Goal: Transaction & Acquisition: Book appointment/travel/reservation

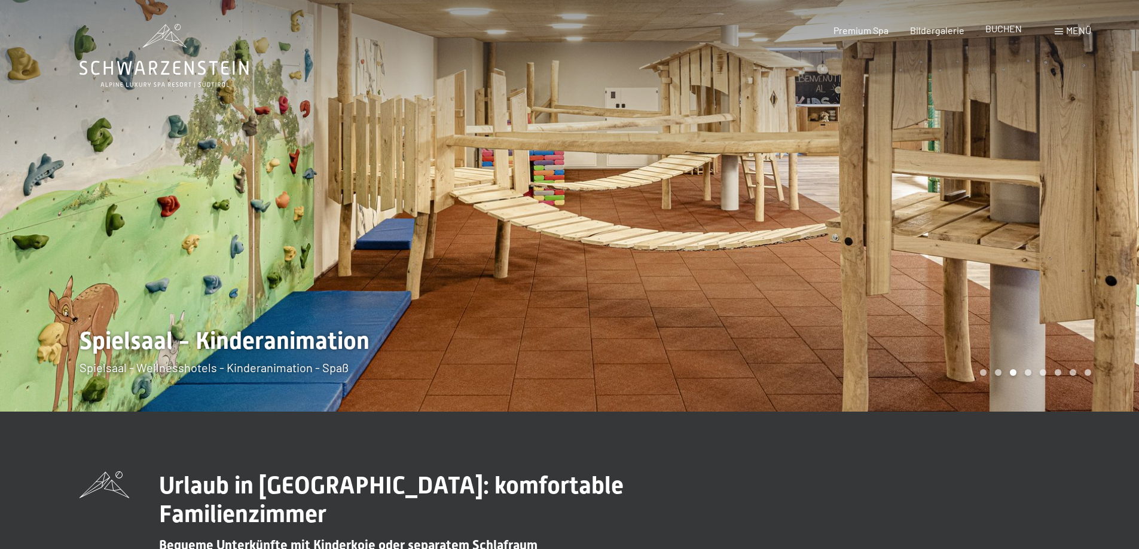
click at [1007, 29] on span "BUCHEN" at bounding box center [1003, 28] width 36 height 11
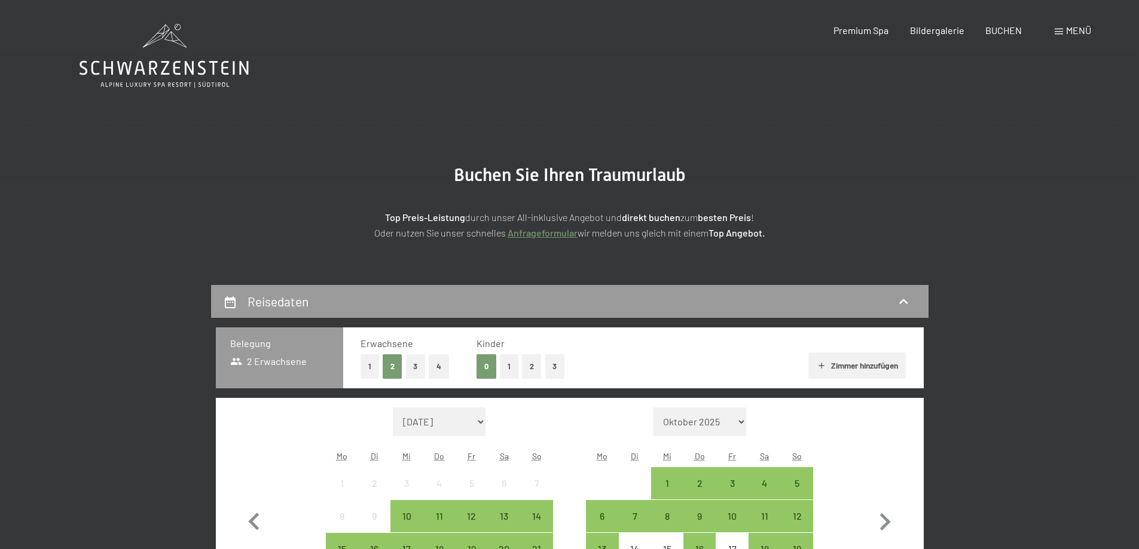
click at [415, 369] on button "3" at bounding box center [416, 367] width 20 height 25
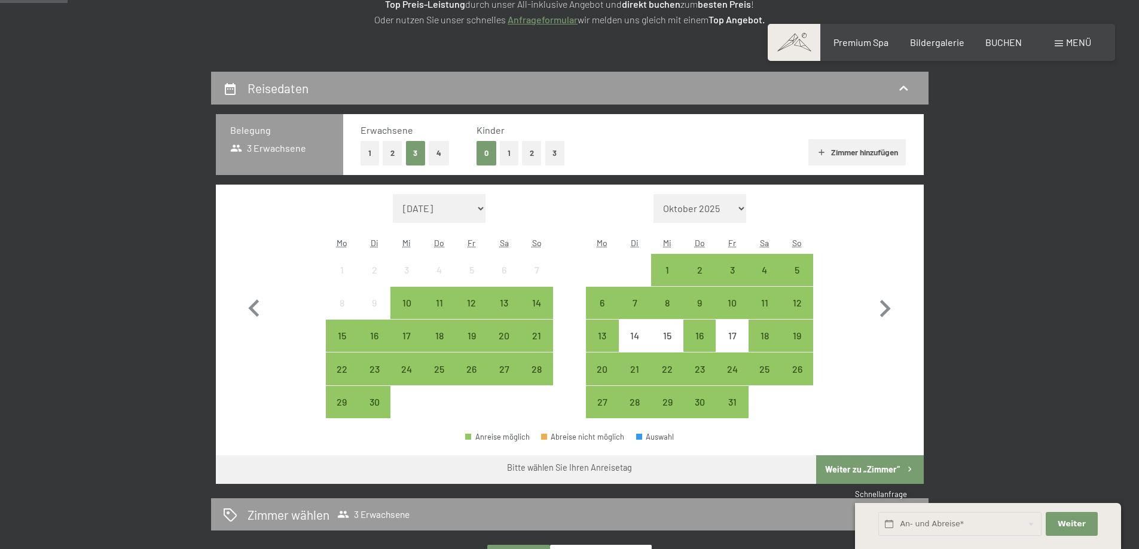
scroll to position [239, 0]
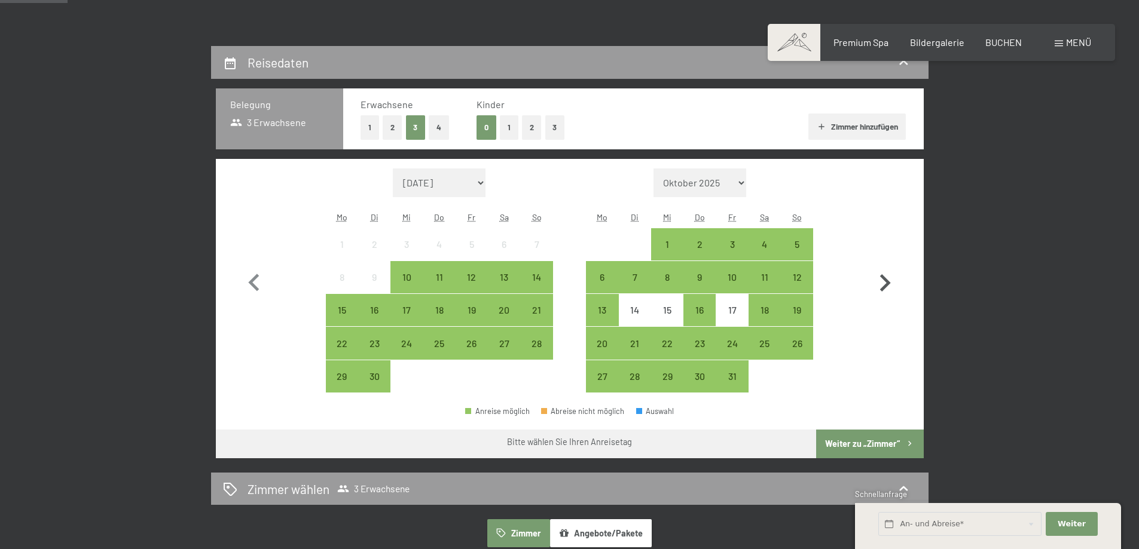
click at [883, 282] on icon "button" at bounding box center [884, 283] width 35 height 35
select select "[DATE]"
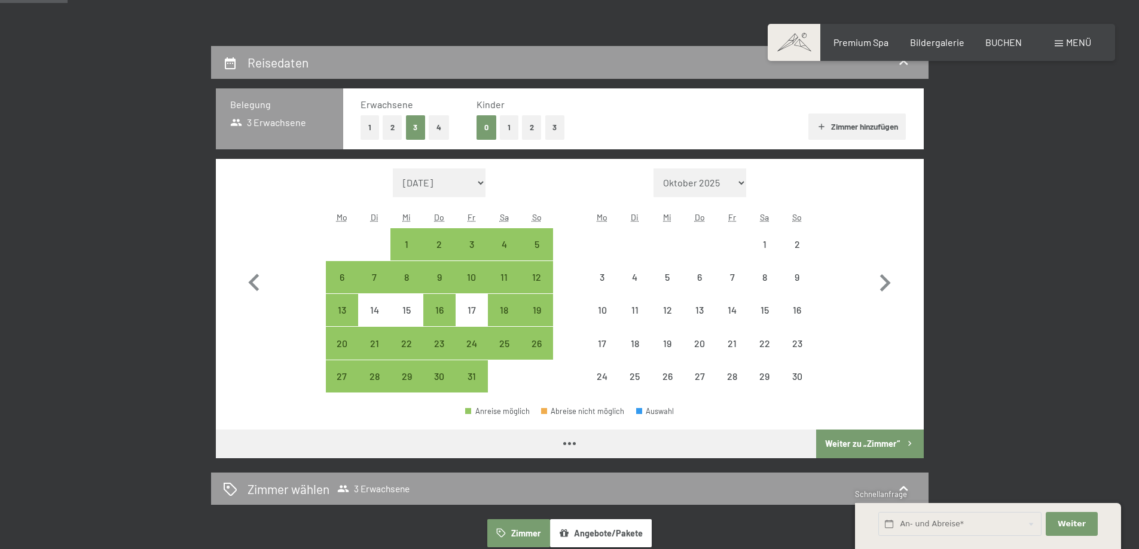
select select "[DATE]"
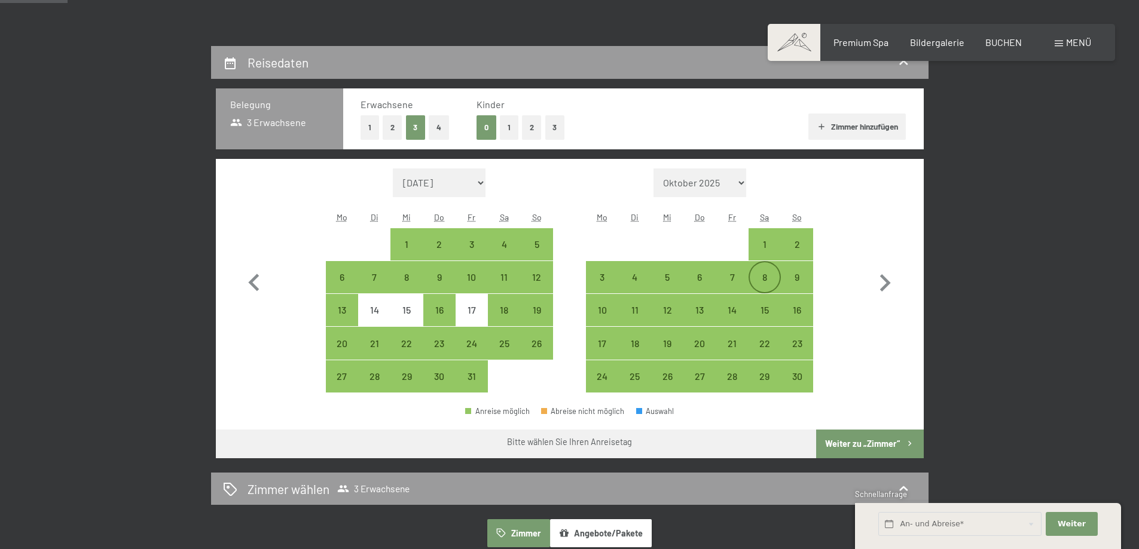
click at [764, 276] on div "8" at bounding box center [765, 288] width 30 height 30
select select "[DATE]"
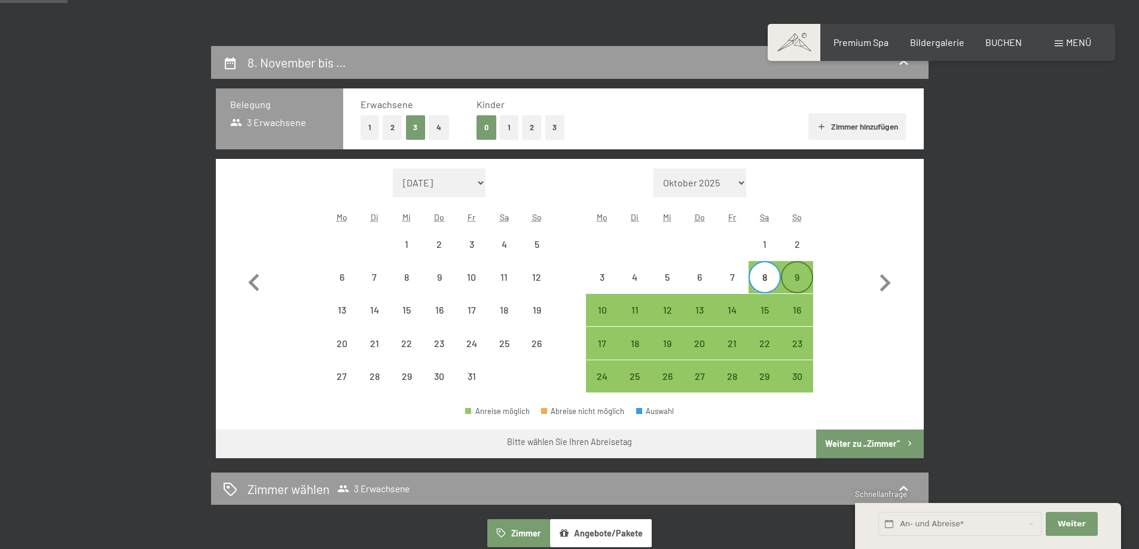
click at [799, 275] on div "9" at bounding box center [797, 288] width 30 height 30
select select "[DATE]"
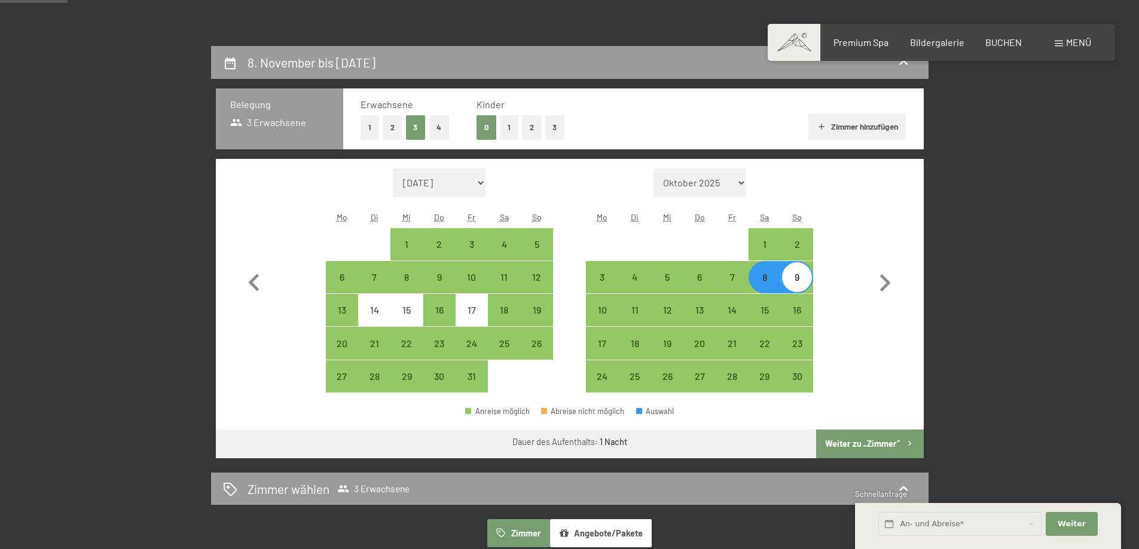
click at [878, 440] on button "Weiter zu „Zimmer“" at bounding box center [869, 444] width 107 height 29
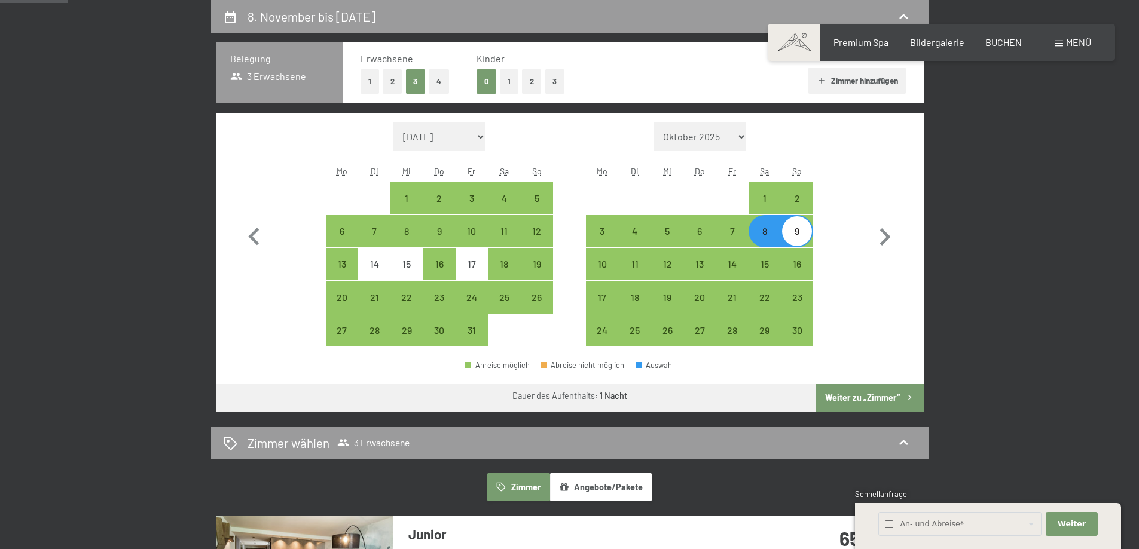
select select "[DATE]"
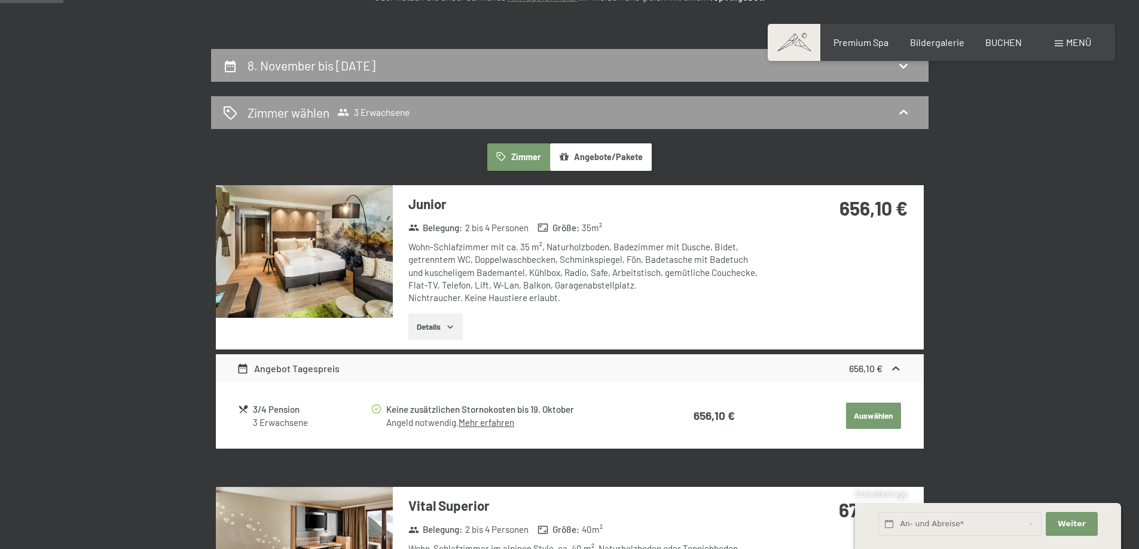
scroll to position [212, 0]
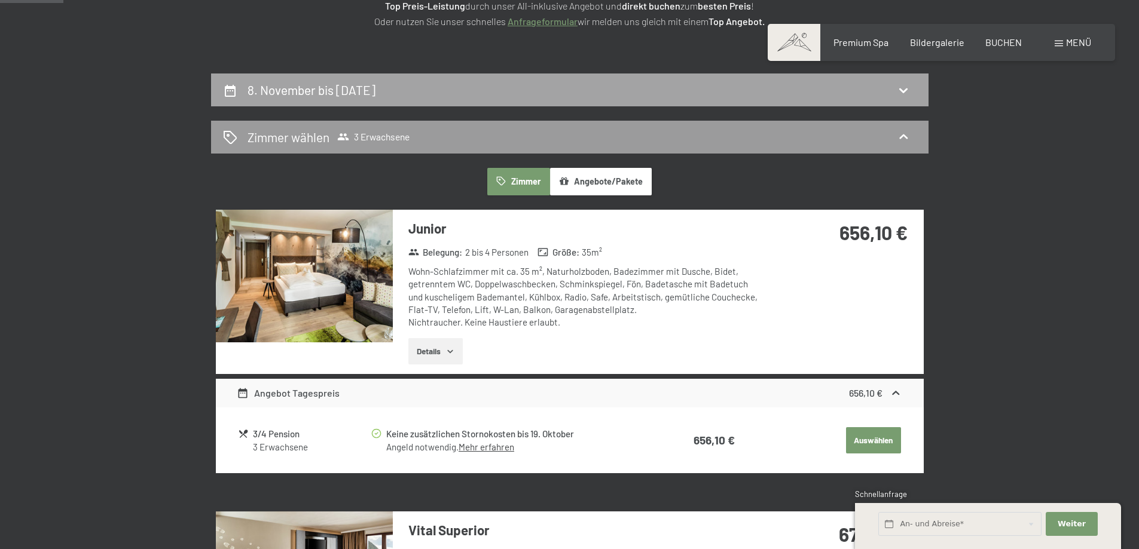
click at [285, 85] on h2 "8. November bis [DATE]" at bounding box center [312, 90] width 128 height 15
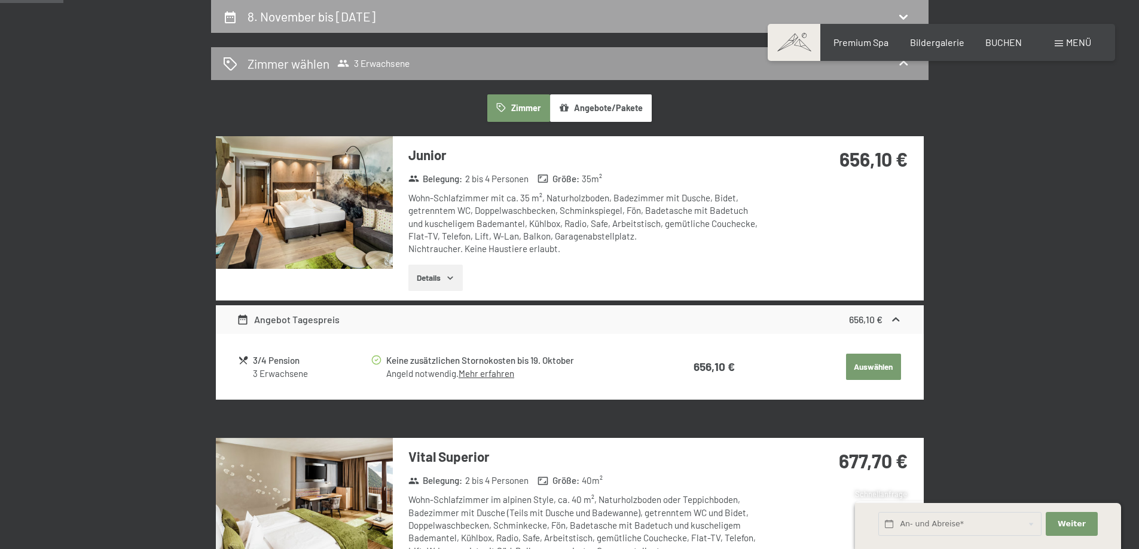
select select "[DATE]"
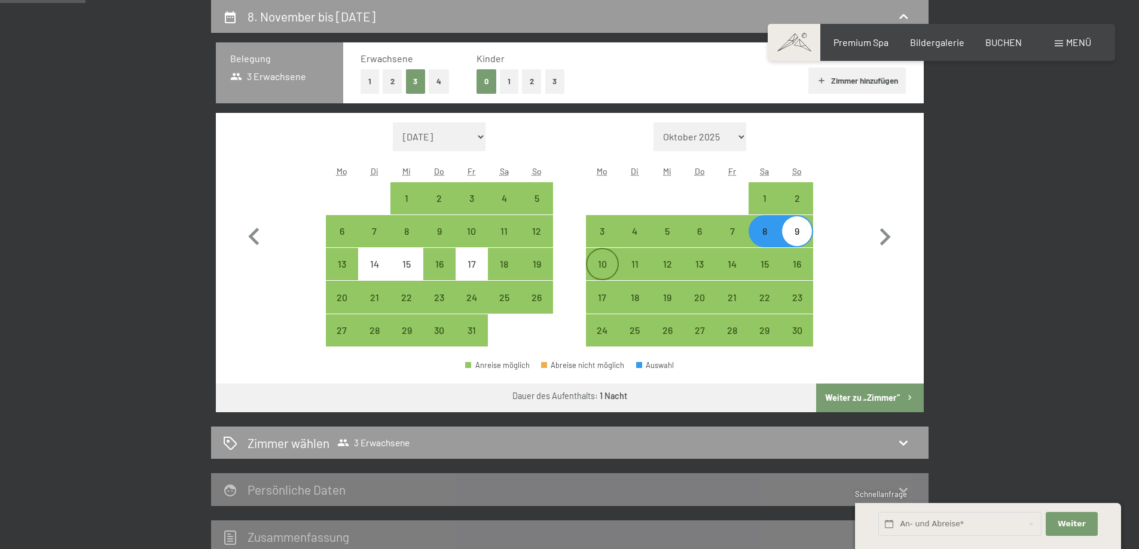
click at [599, 262] on div "10" at bounding box center [602, 274] width 30 height 30
select select "[DATE]"
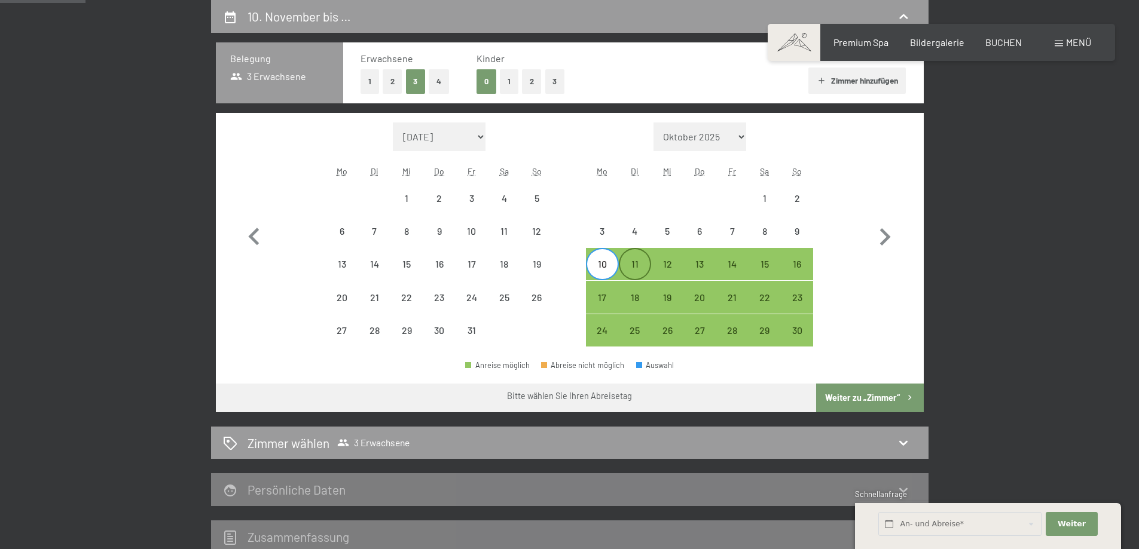
click at [631, 265] on div "11" at bounding box center [635, 274] width 30 height 30
select select "[DATE]"
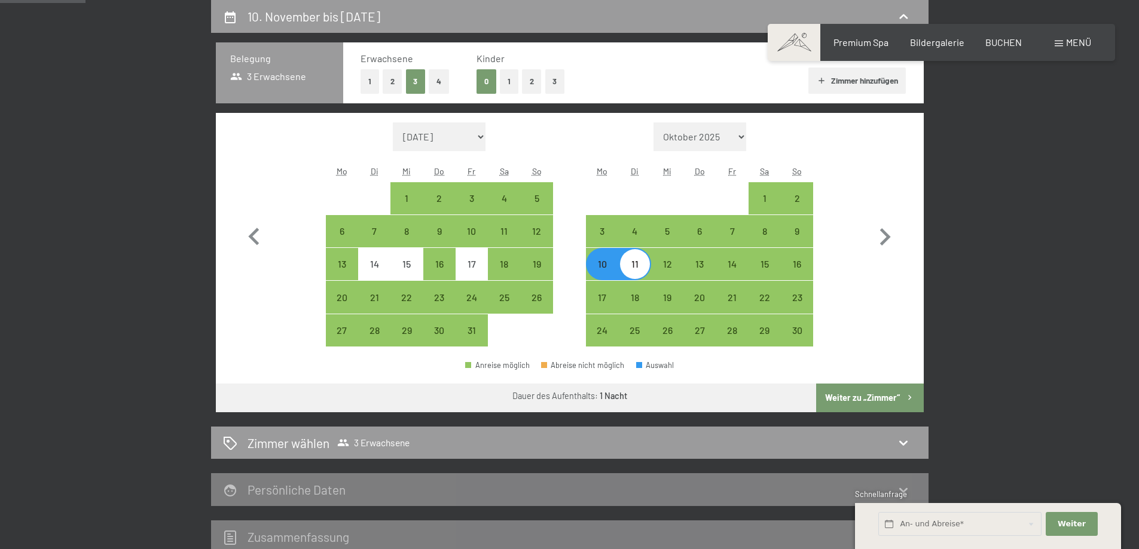
click at [870, 396] on button "Weiter zu „Zimmer“" at bounding box center [869, 398] width 107 height 29
select select "[DATE]"
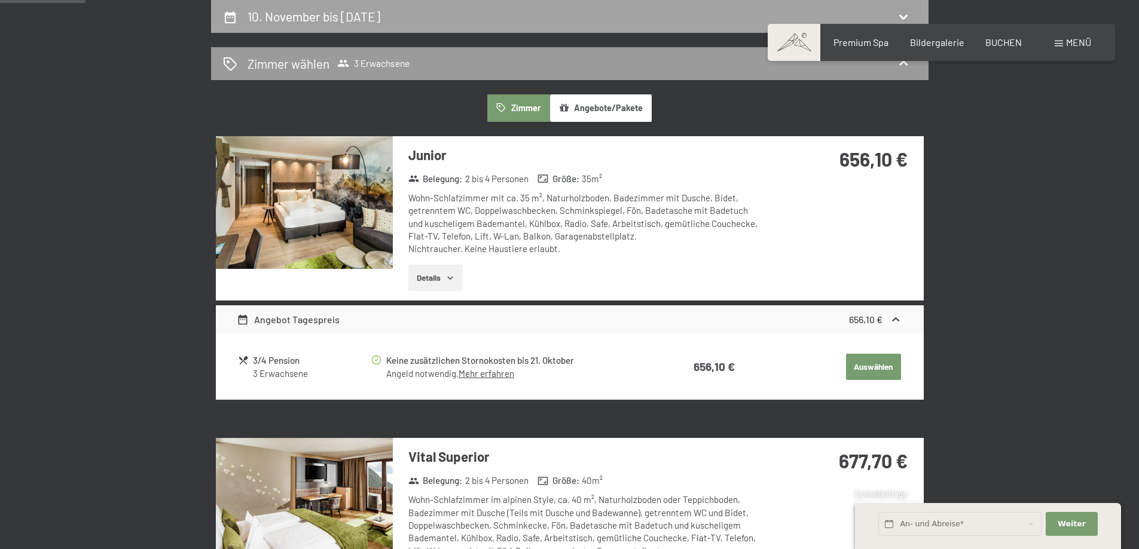
click at [372, 11] on h2 "10. November bis [DATE]" at bounding box center [314, 16] width 133 height 15
select select "[DATE]"
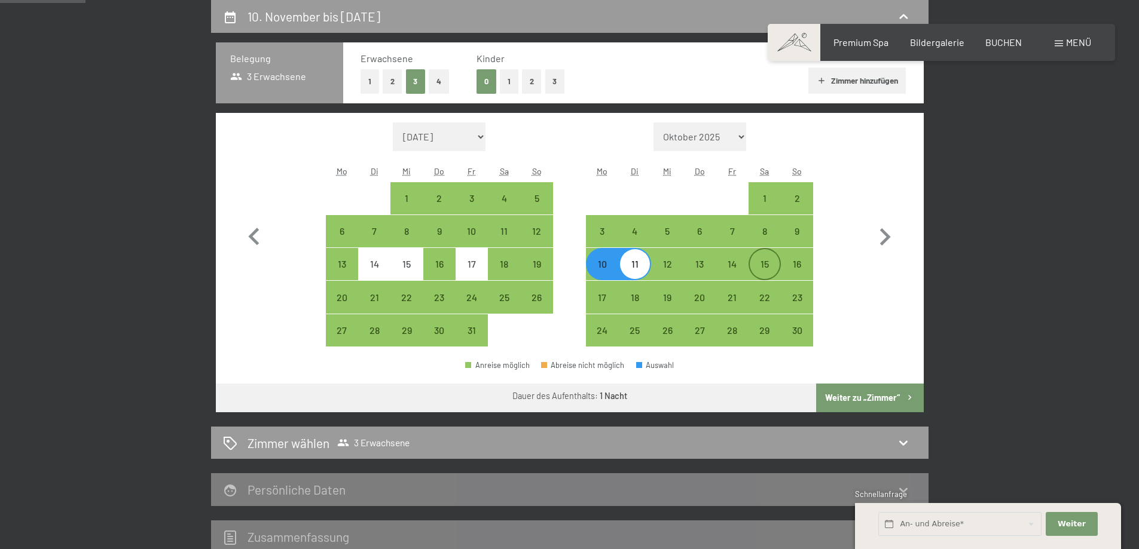
click at [768, 259] on div "15" at bounding box center [765, 274] width 30 height 30
select select "[DATE]"
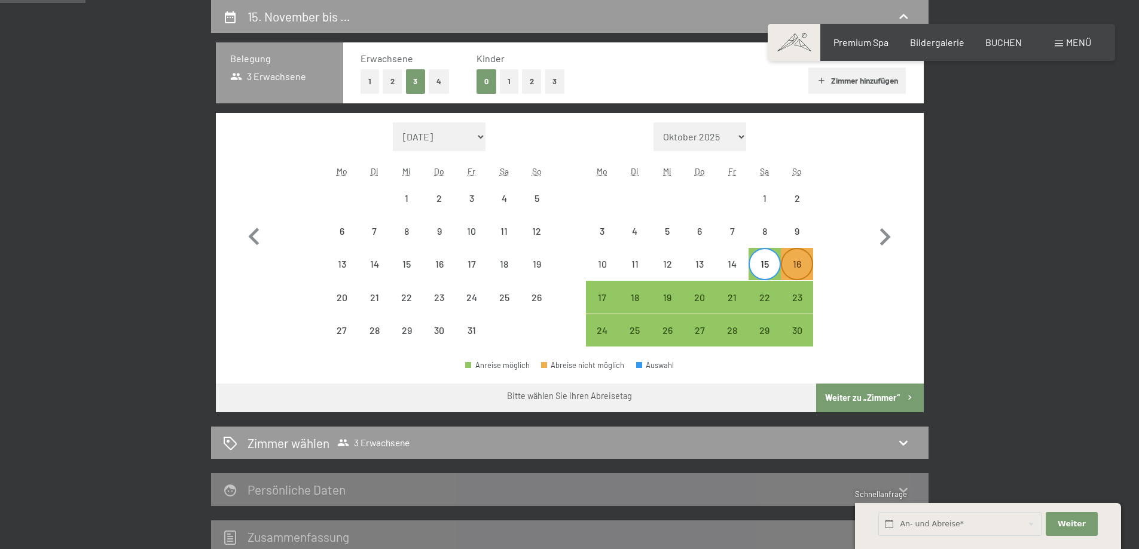
click at [794, 265] on div "16" at bounding box center [797, 274] width 30 height 30
select select "[DATE]"
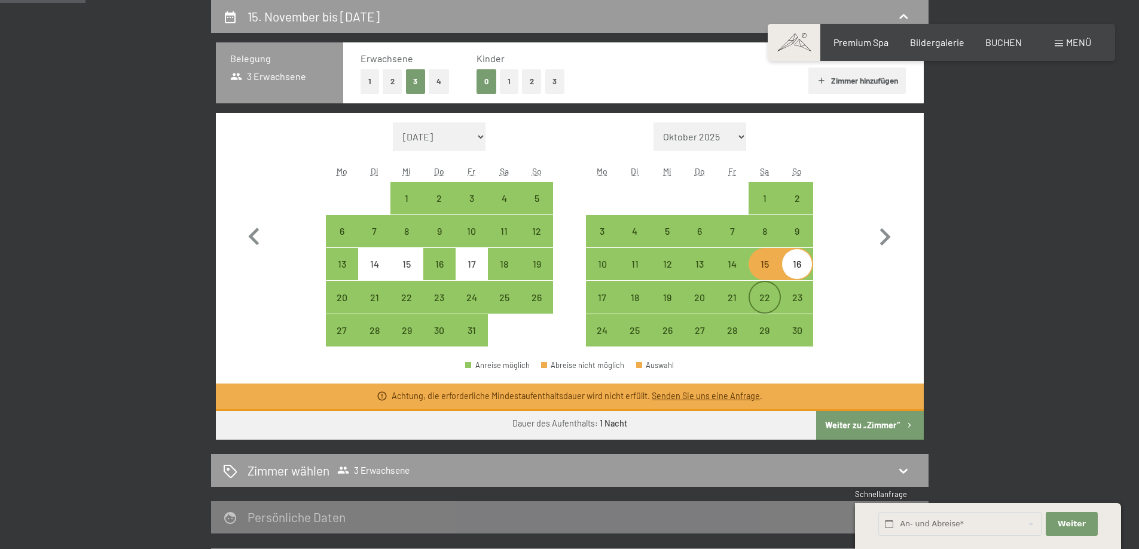
click at [762, 290] on div "22" at bounding box center [765, 297] width 30 height 30
select select "[DATE]"
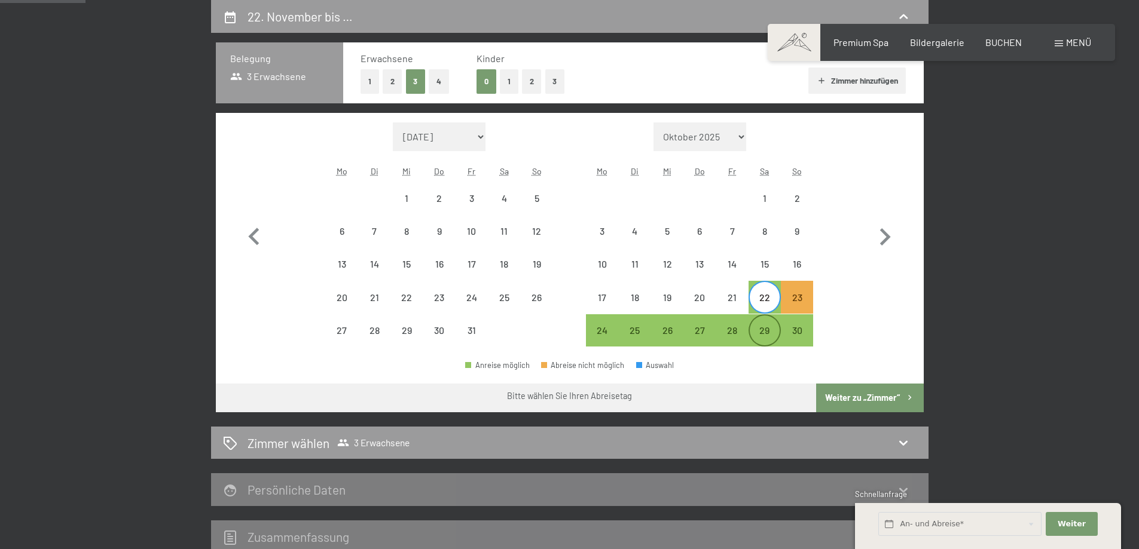
click at [762, 329] on div "29" at bounding box center [765, 341] width 30 height 30
select select "[DATE]"
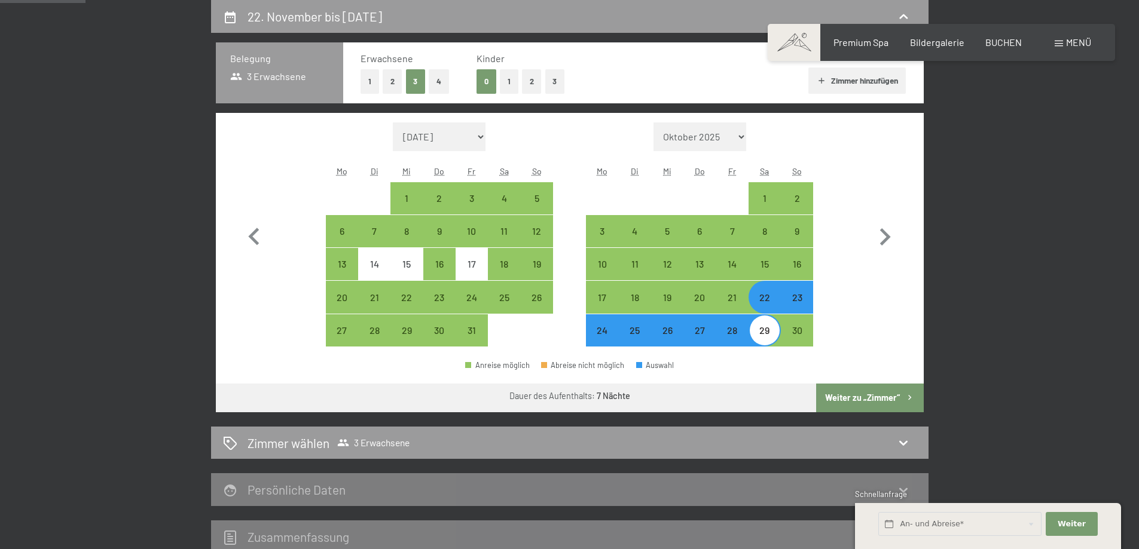
click at [769, 329] on div "29" at bounding box center [765, 341] width 30 height 30
select select "[DATE]"
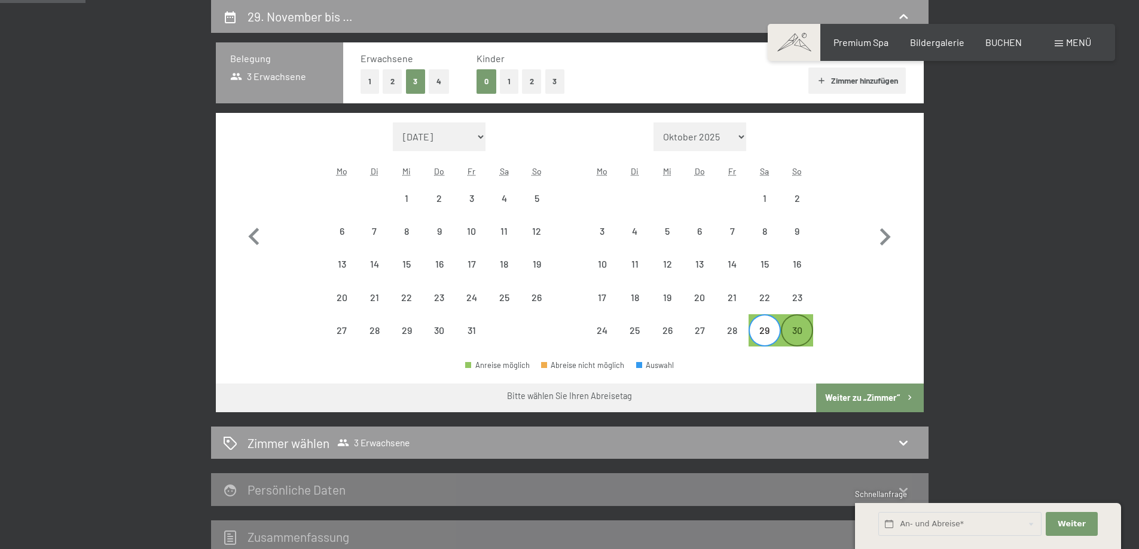
click at [794, 329] on div "30" at bounding box center [797, 341] width 30 height 30
select select "[DATE]"
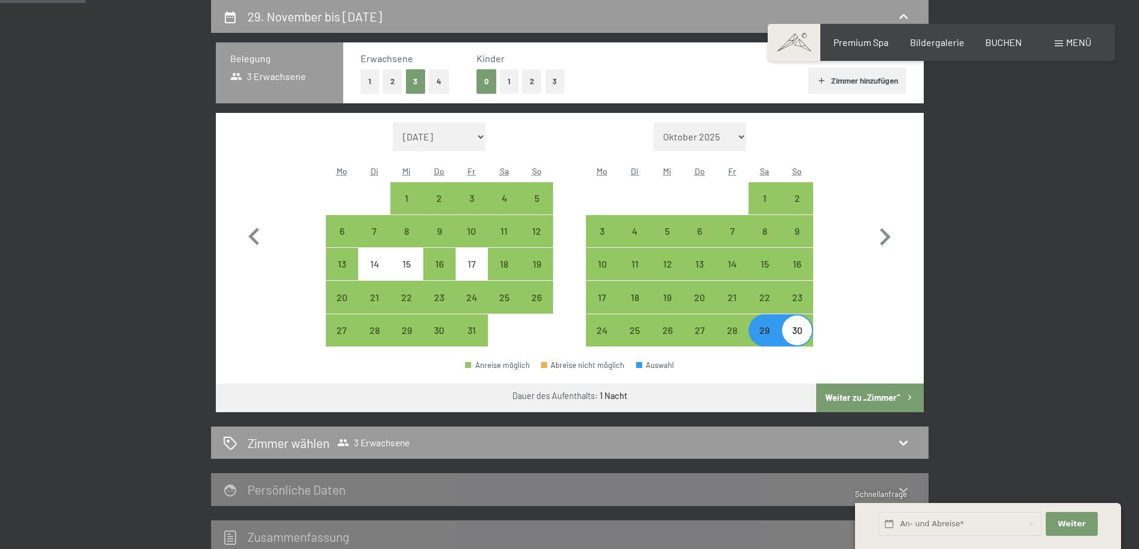
click at [842, 397] on button "Weiter zu „Zimmer“" at bounding box center [869, 398] width 107 height 29
select select "[DATE]"
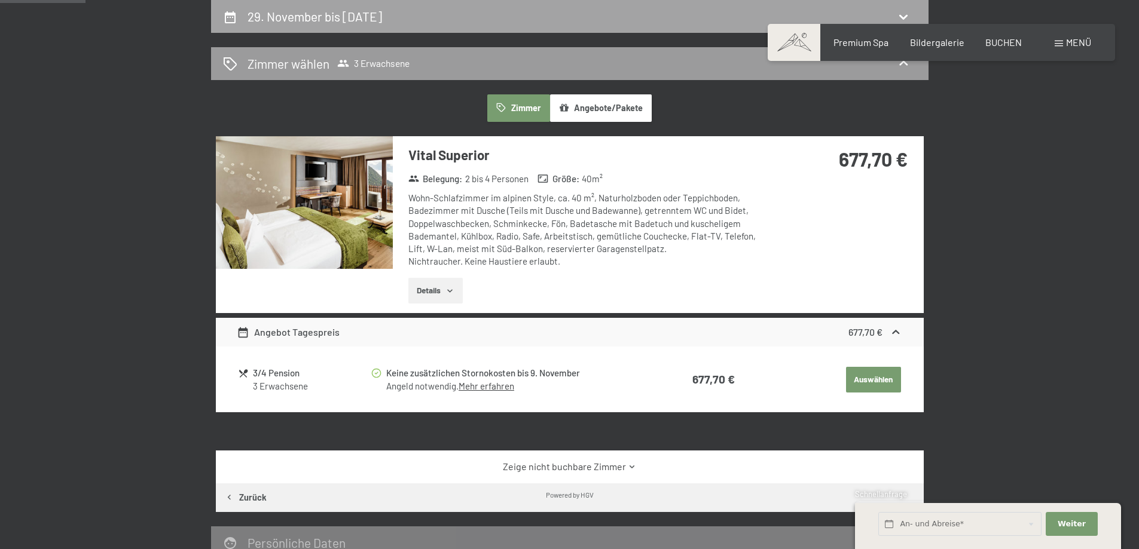
click at [325, 13] on h2 "29. November bis [DATE]" at bounding box center [315, 16] width 135 height 15
select select "[DATE]"
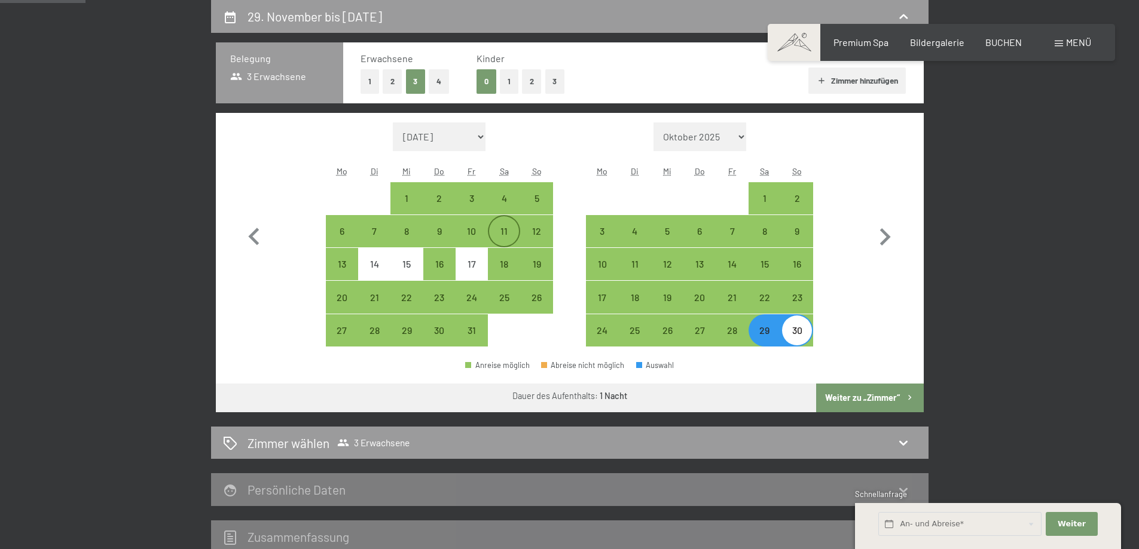
click at [504, 225] on div "11" at bounding box center [504, 231] width 30 height 30
select select "[DATE]"
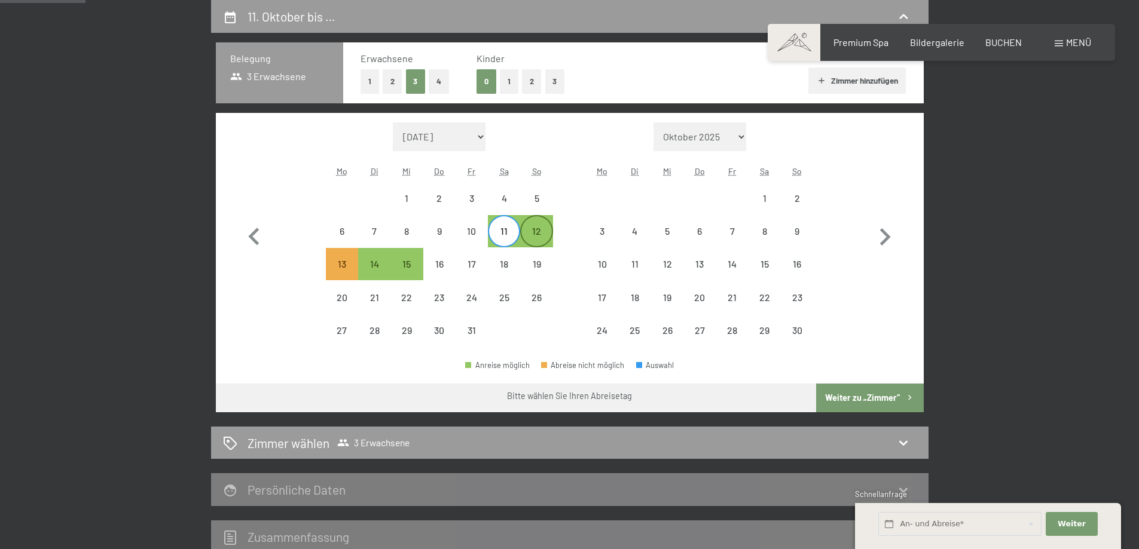
click at [536, 228] on div "12" at bounding box center [536, 242] width 30 height 30
select select "[DATE]"
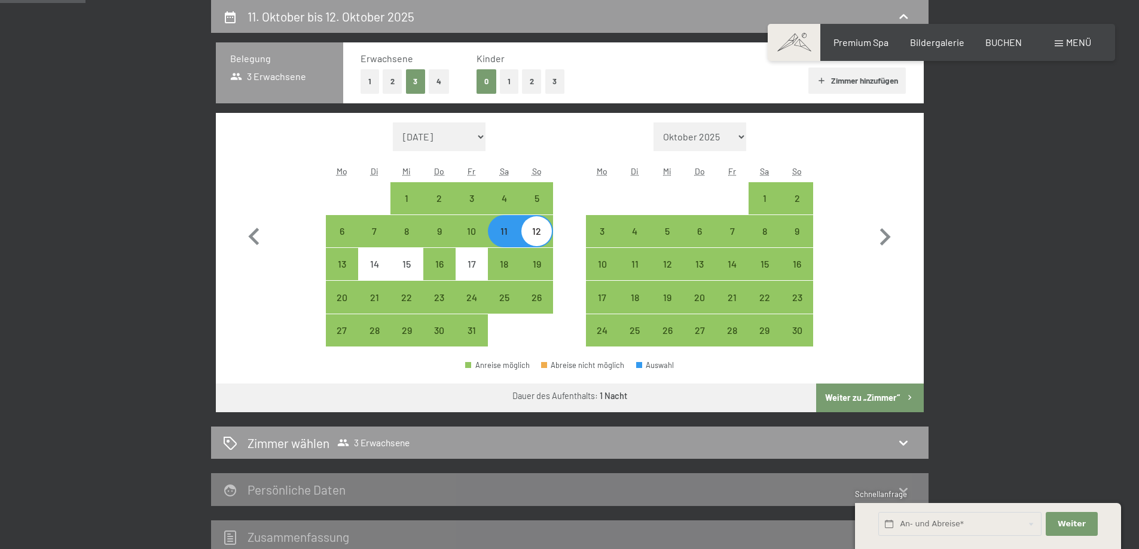
click at [861, 397] on button "Weiter zu „Zimmer“" at bounding box center [869, 398] width 107 height 29
select select "[DATE]"
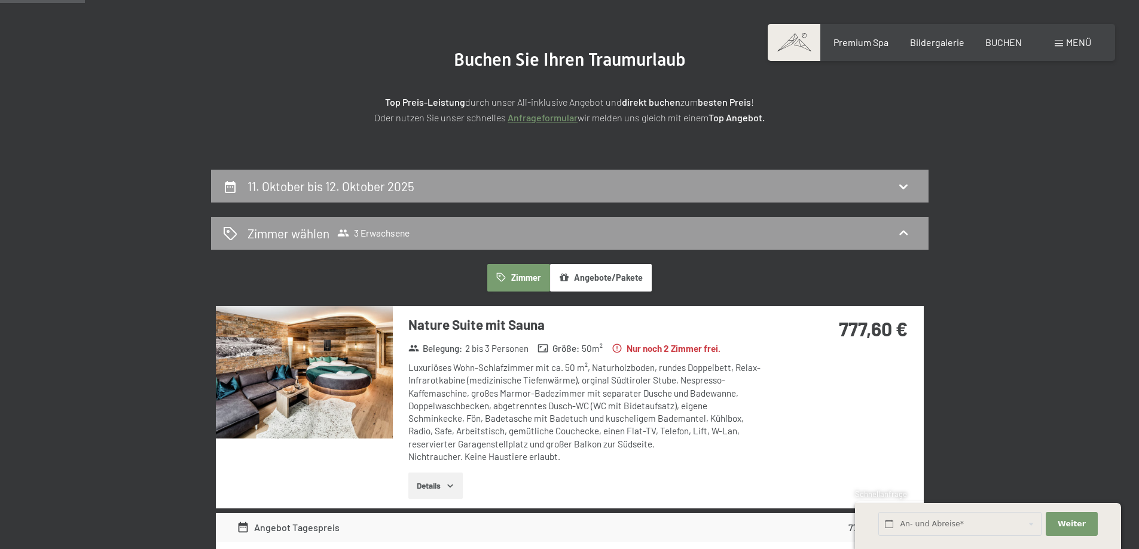
scroll to position [113, 0]
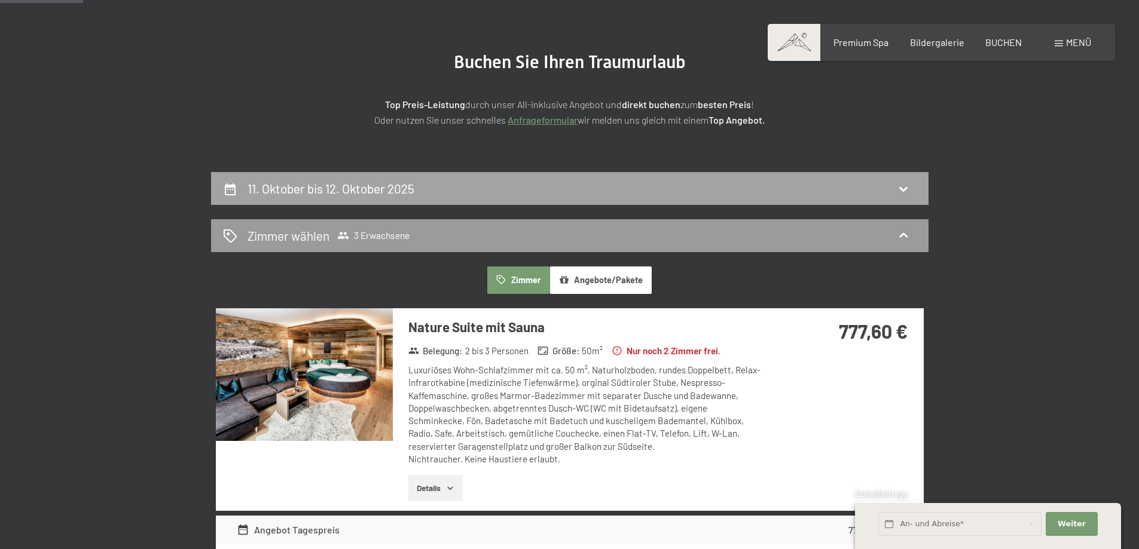
click at [371, 183] on h2 "11. Oktober bis 12. Oktober 2025" at bounding box center [331, 188] width 167 height 15
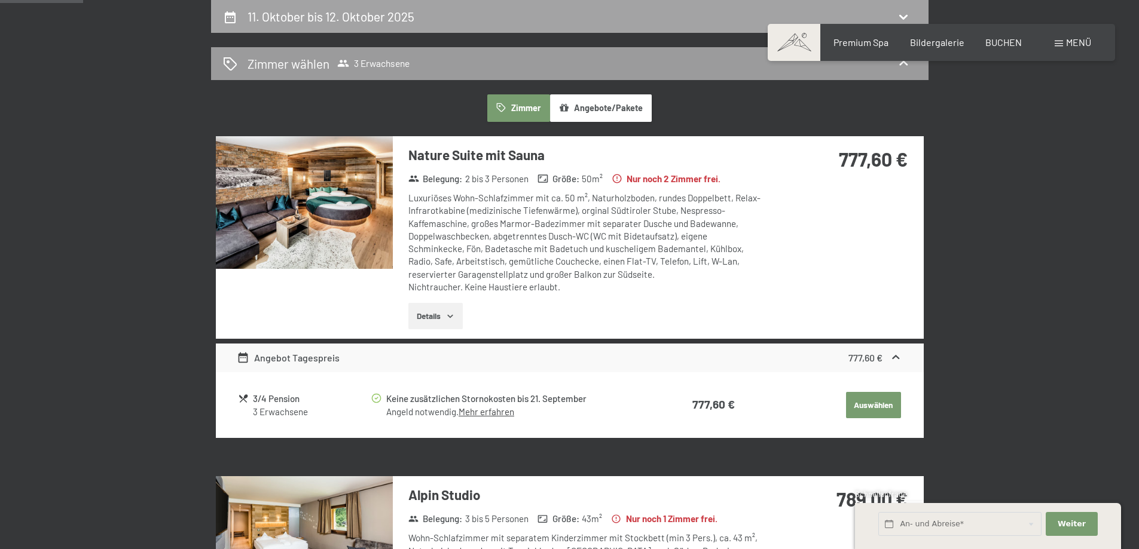
select select "[DATE]"
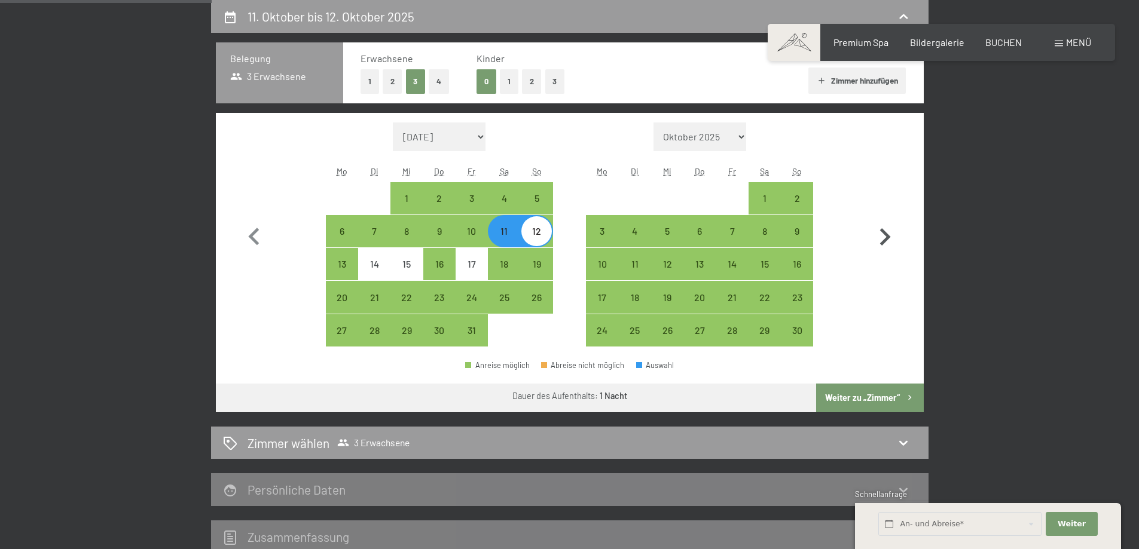
click at [885, 236] on icon "button" at bounding box center [884, 237] width 35 height 35
select select "[DATE]"
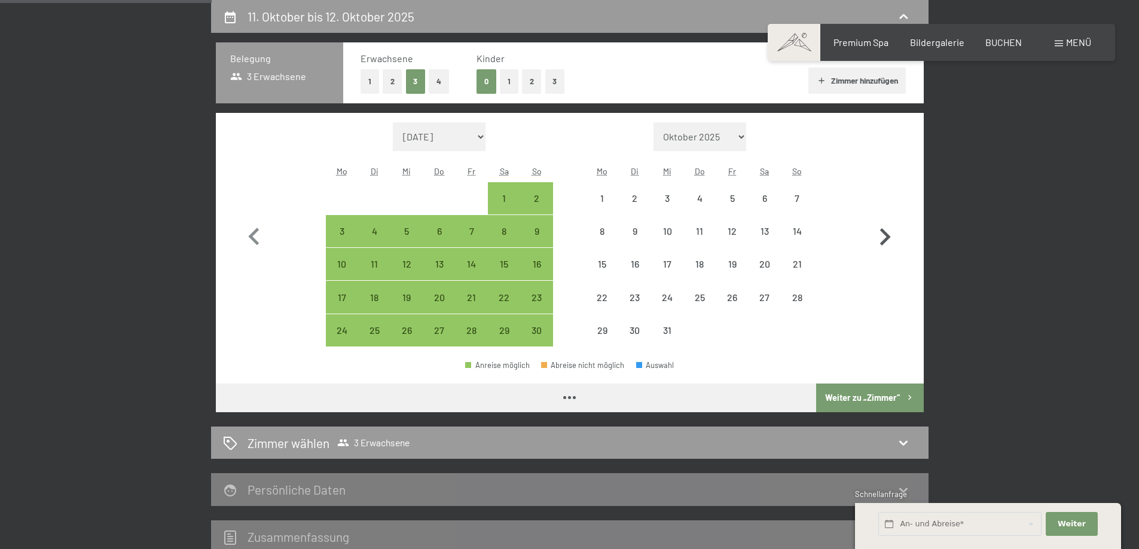
select select "[DATE]"
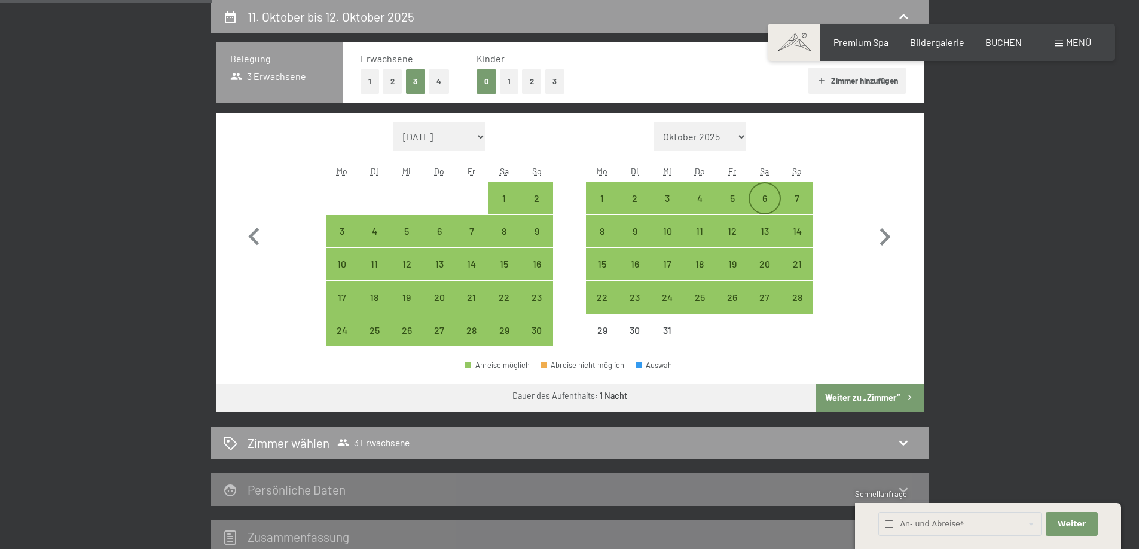
click at [762, 195] on div "6" at bounding box center [765, 209] width 30 height 30
select select "[DATE]"
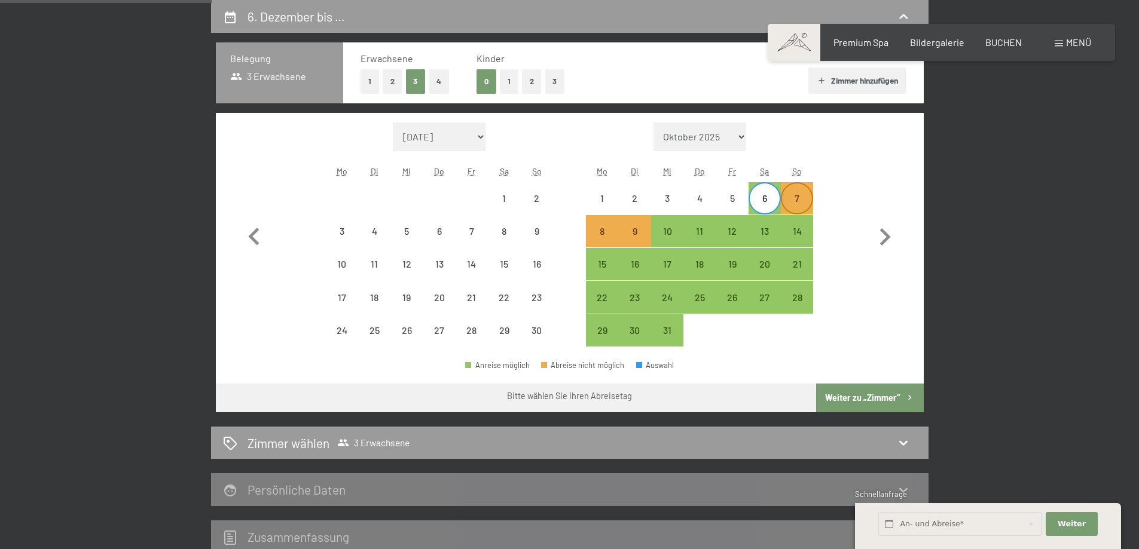
click at [799, 196] on div "7" at bounding box center [797, 209] width 30 height 30
select select "[DATE]"
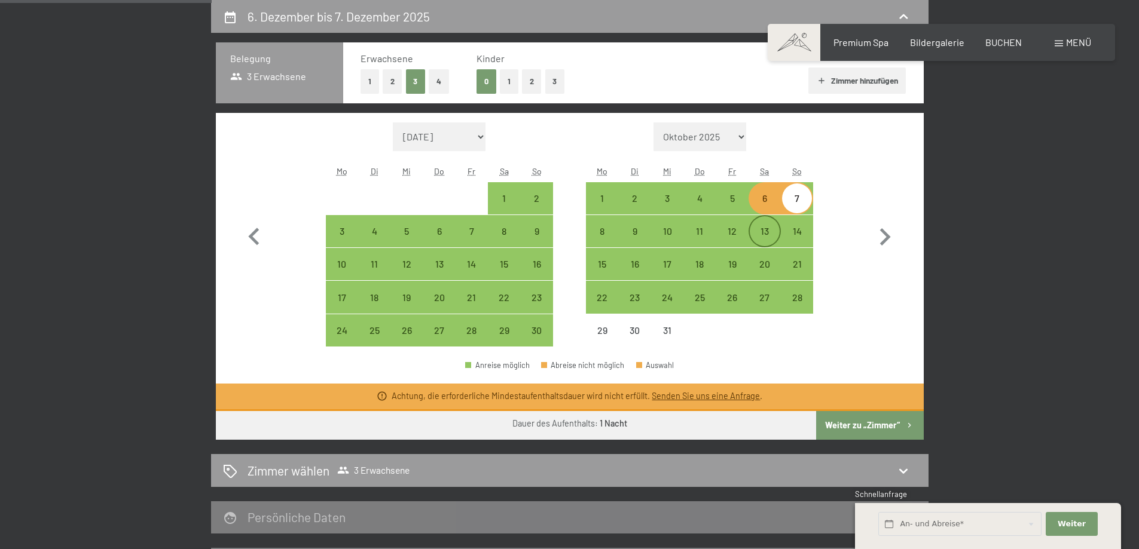
click at [769, 230] on div "13" at bounding box center [765, 242] width 30 height 30
select select "[DATE]"
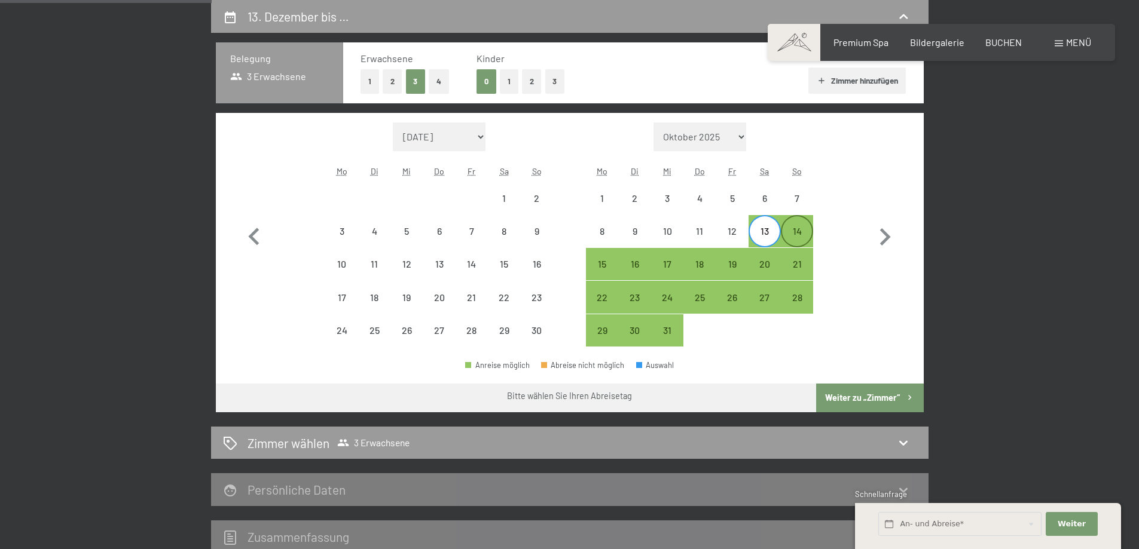
click at [797, 228] on div "14" at bounding box center [797, 242] width 30 height 30
select select "[DATE]"
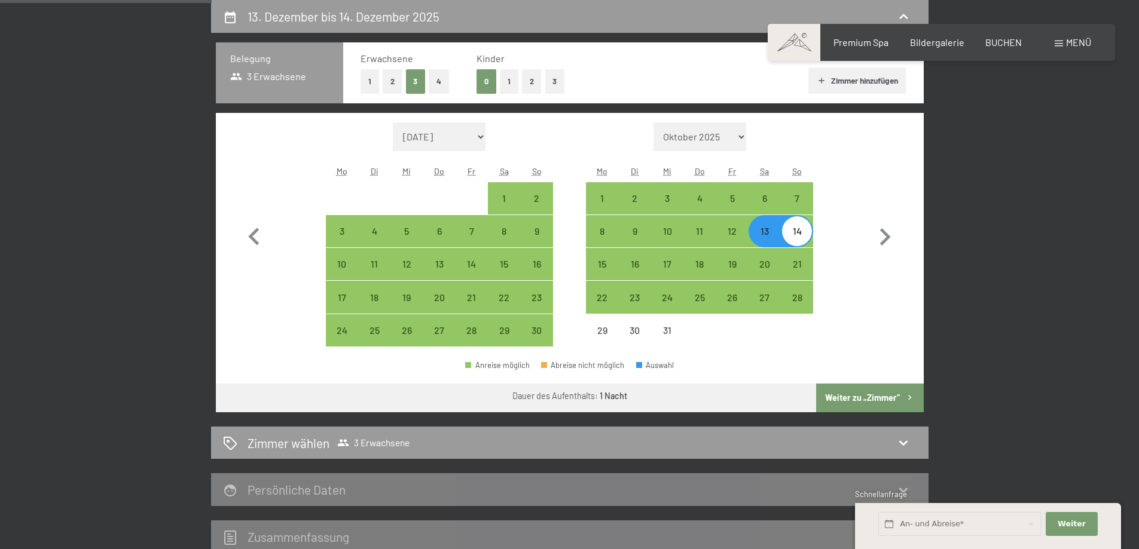
click at [864, 398] on button "Weiter zu „Zimmer“" at bounding box center [869, 398] width 107 height 29
select select "[DATE]"
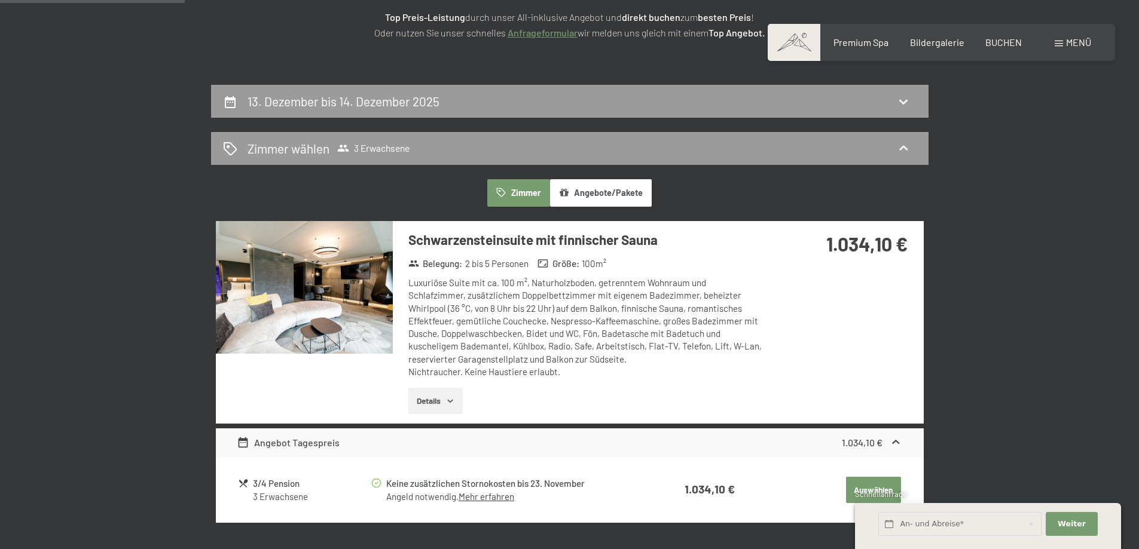
scroll to position [196, 0]
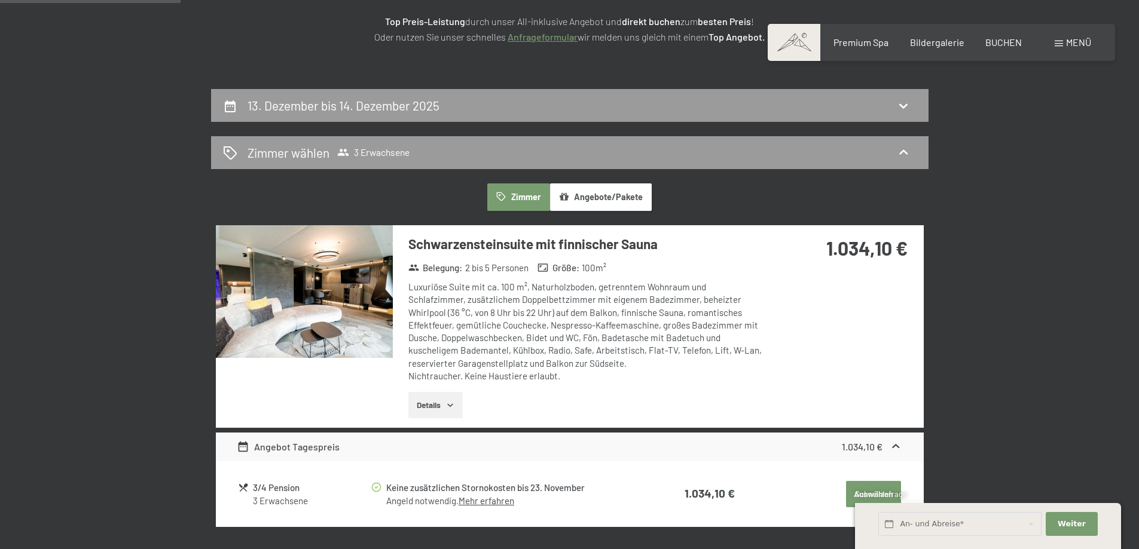
click at [581, 194] on button "Angebote/Pakete" at bounding box center [601, 198] width 102 height 28
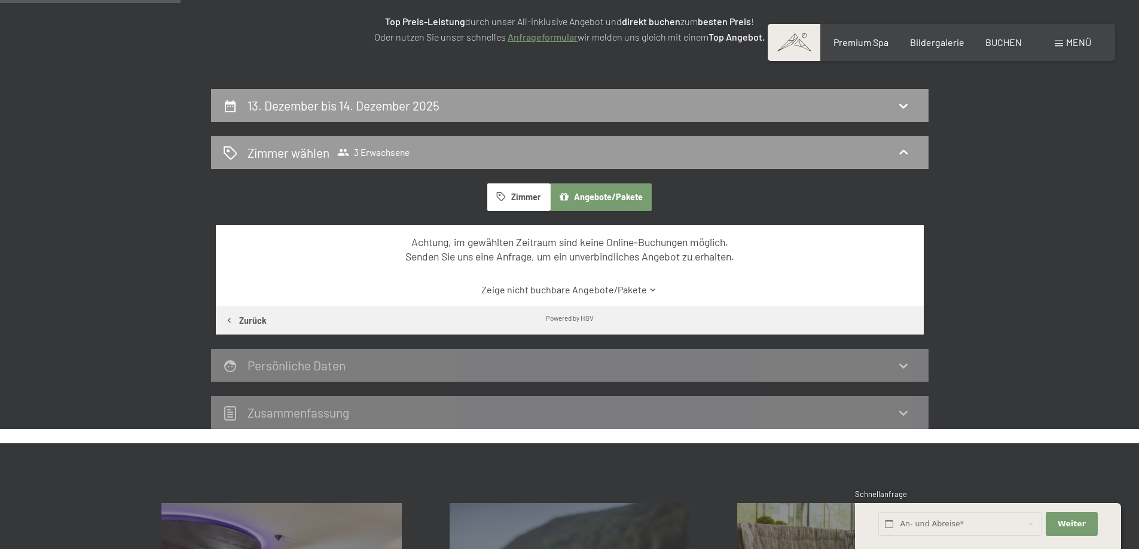
click at [323, 100] on h2 "13. Dezember bis 14. Dezember 2025" at bounding box center [344, 105] width 192 height 15
select select "[DATE]"
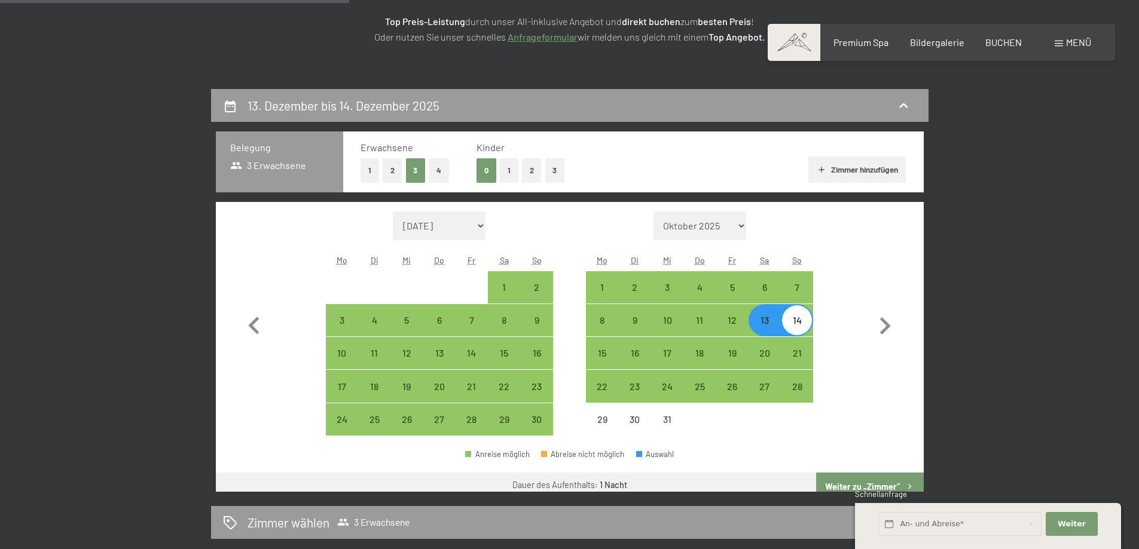
scroll to position [285, 0]
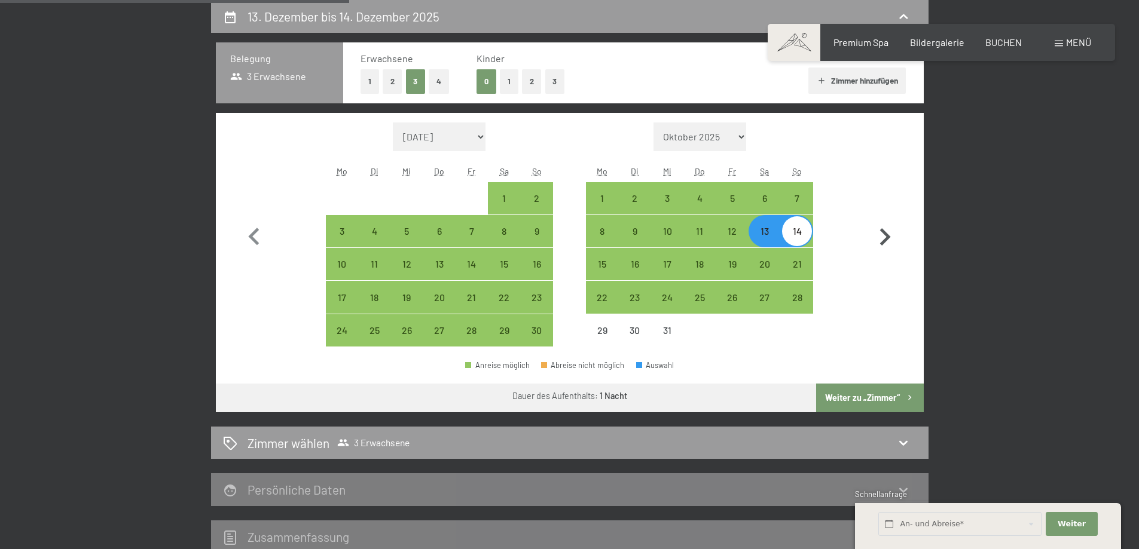
click at [883, 234] on icon "button" at bounding box center [884, 237] width 35 height 35
select select "[DATE]"
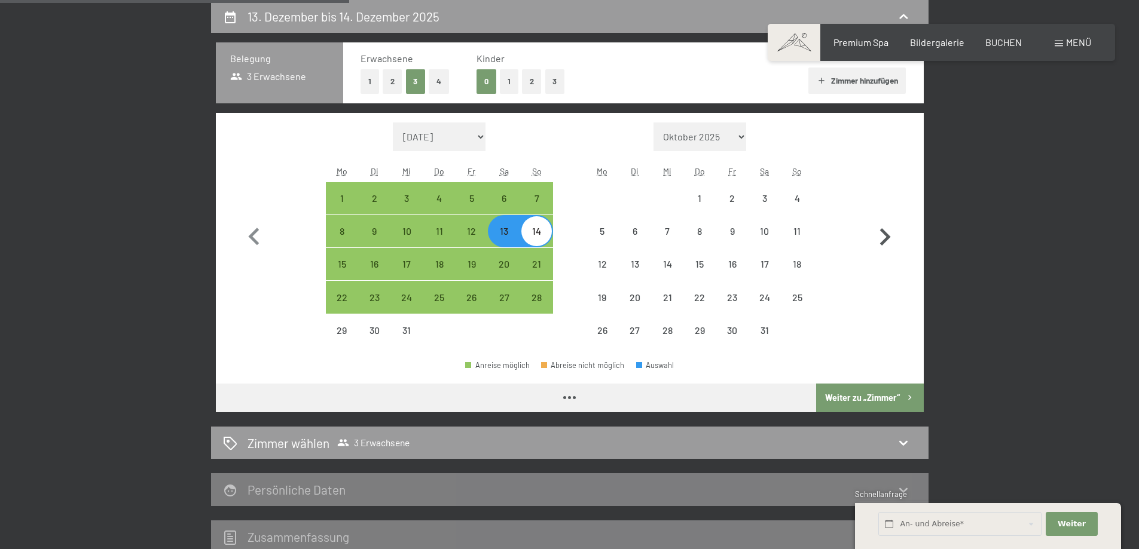
select select "[DATE]"
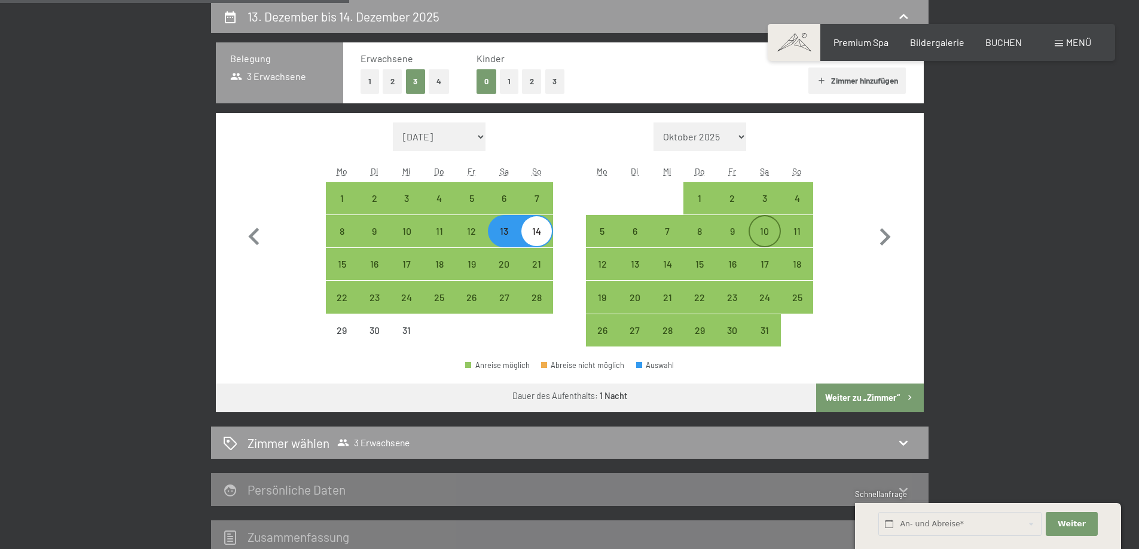
click at [763, 228] on div "10" at bounding box center [765, 242] width 30 height 30
select select "[DATE]"
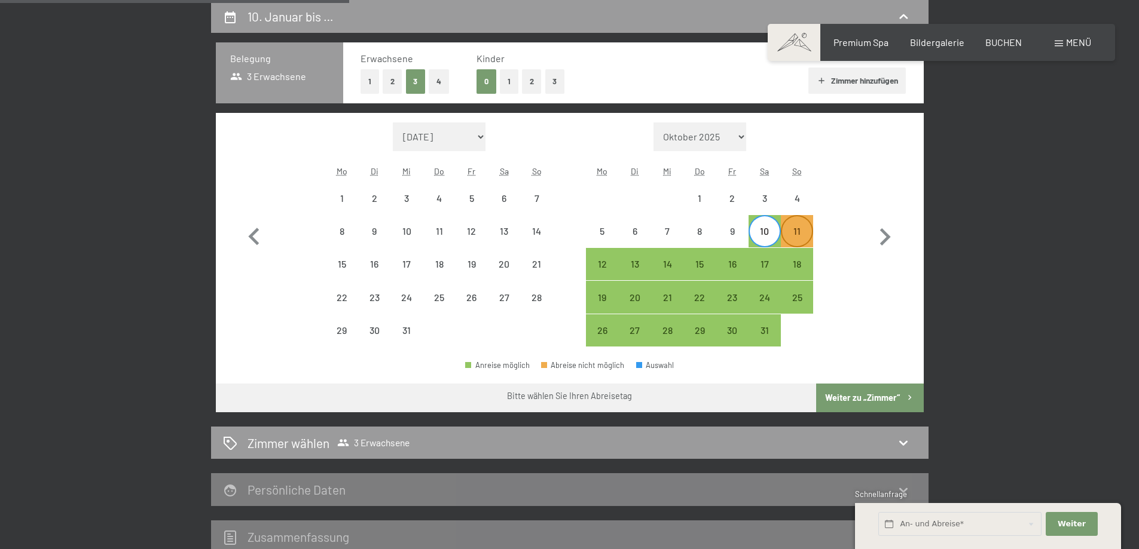
click at [801, 228] on div "11" at bounding box center [797, 242] width 30 height 30
select select "[DATE]"
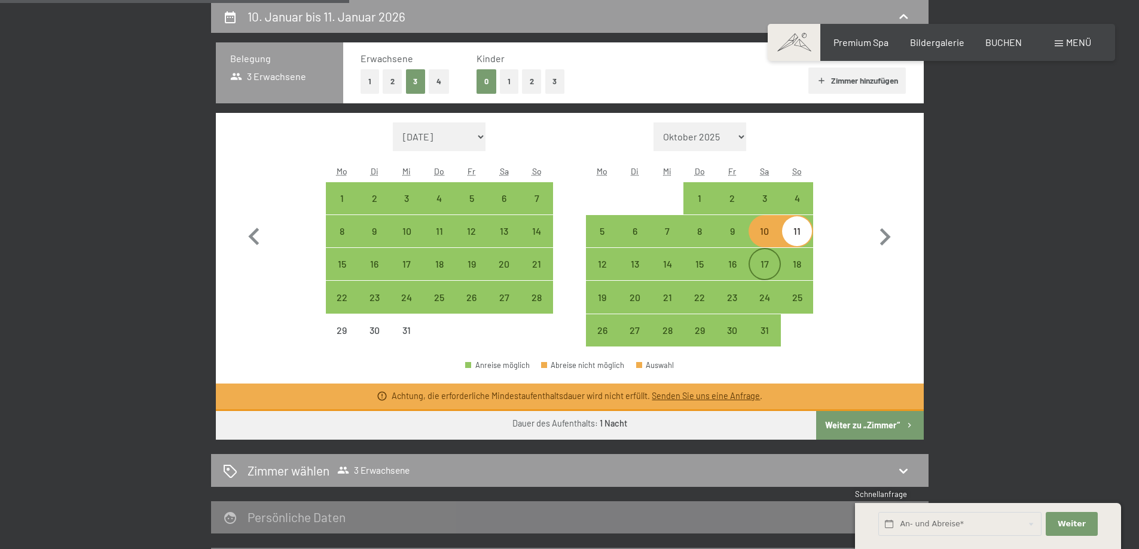
click at [766, 265] on div "17" at bounding box center [765, 274] width 30 height 30
select select "[DATE]"
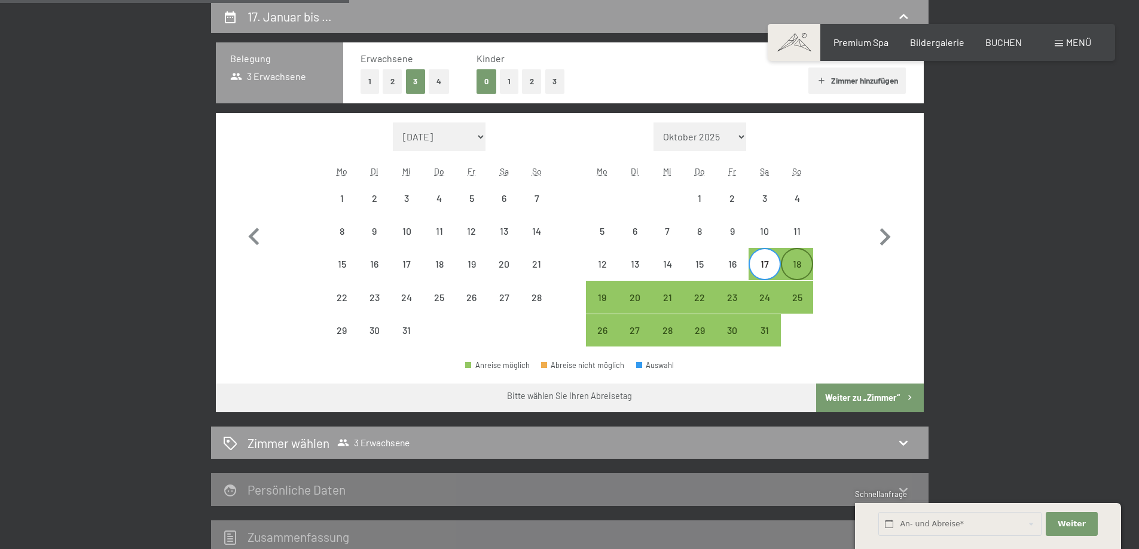
click at [799, 261] on div "18" at bounding box center [797, 274] width 30 height 30
select select "[DATE]"
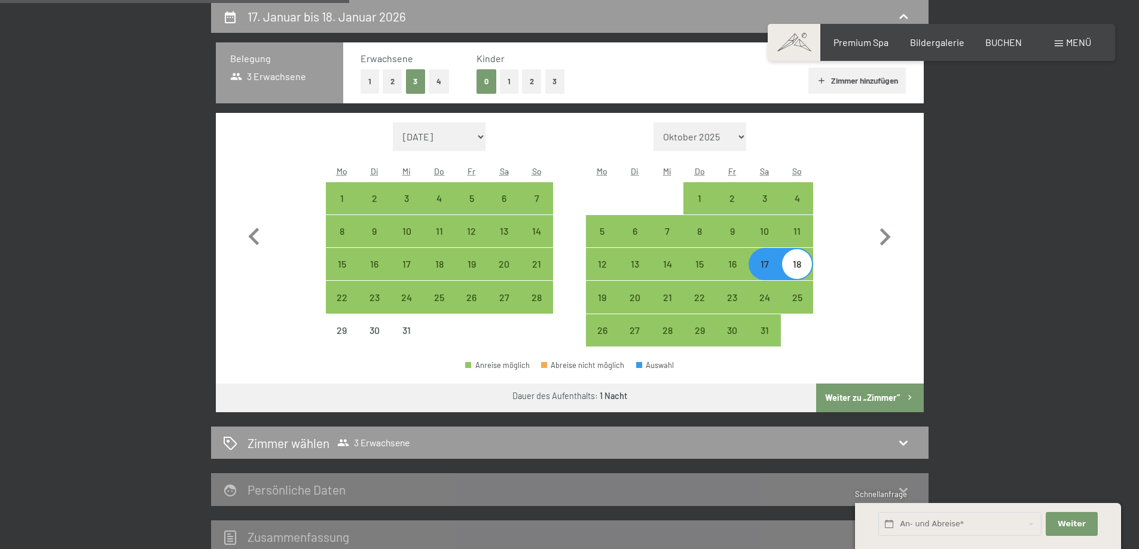
click at [875, 393] on button "Weiter zu „Zimmer“" at bounding box center [869, 398] width 107 height 29
select select "[DATE]"
